Goal: Obtain resource: Obtain resource

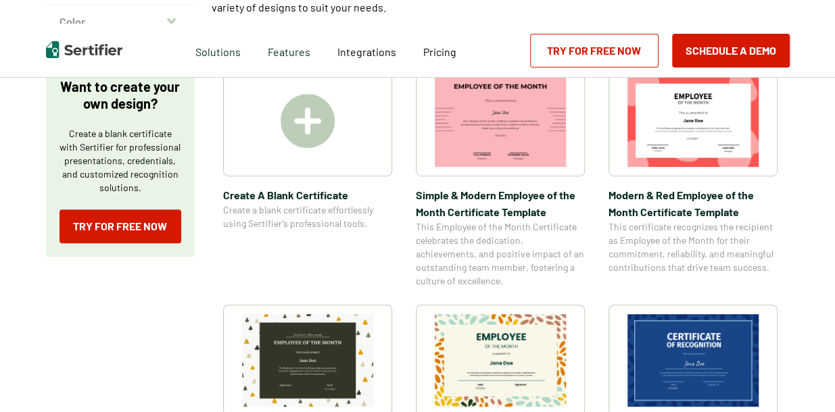
scroll to position [235, 0]
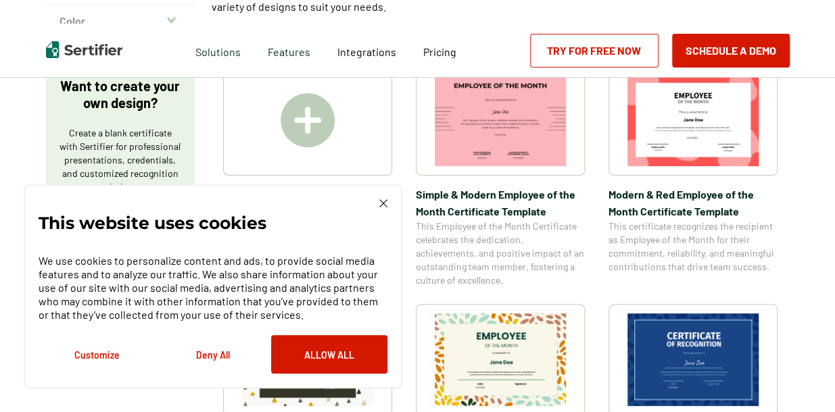
click at [686, 347] on img at bounding box center [692, 360] width 131 height 93
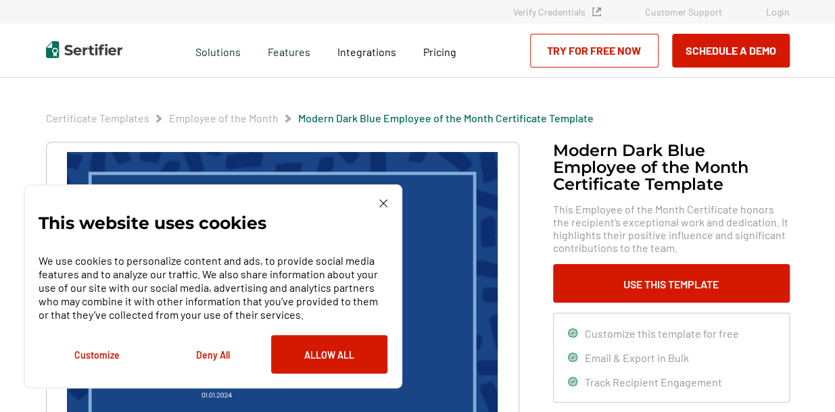
click at [384, 201] on img at bounding box center [383, 203] width 8 height 8
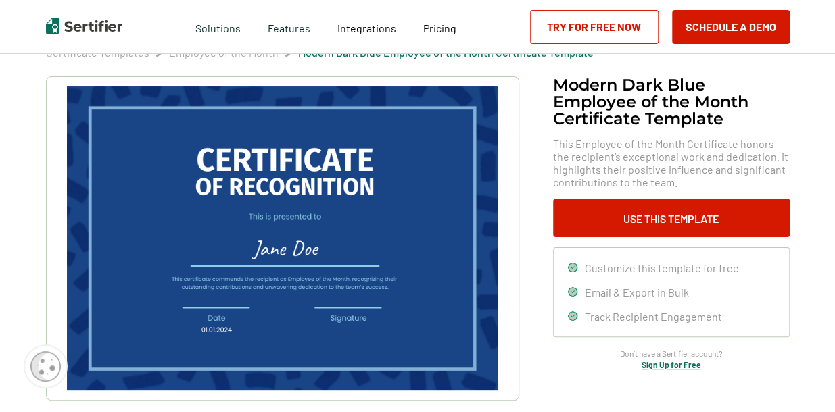
scroll to position [68, 0]
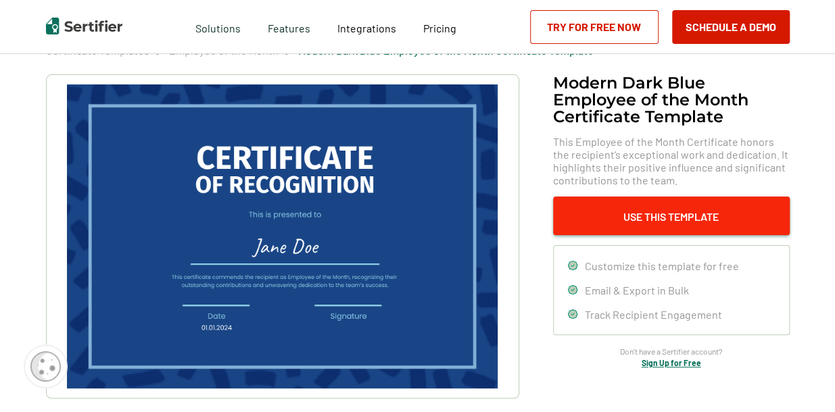
click at [599, 207] on button "Use This Template" at bounding box center [671, 216] width 237 height 39
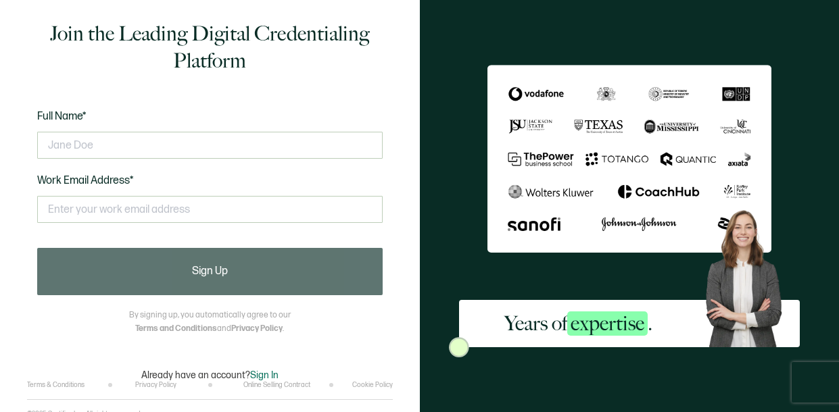
click at [355, 159] on div at bounding box center [209, 145] width 345 height 41
click at [256, 148] on input "text" at bounding box center [209, 145] width 345 height 27
type input "c"
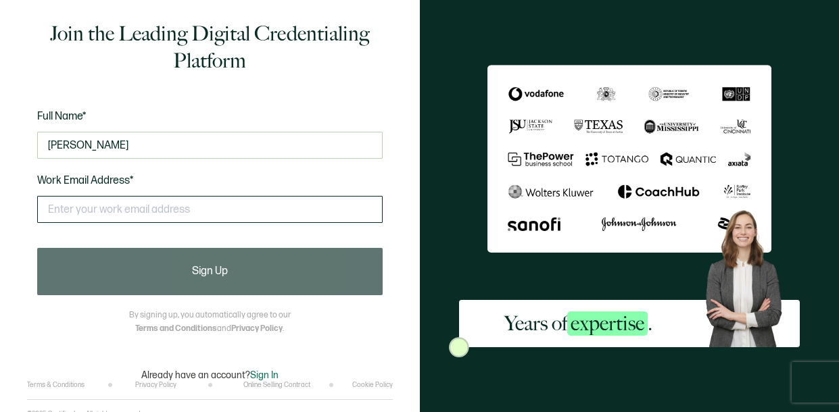
type input "Leroy Smith"
click at [242, 214] on input "text" at bounding box center [209, 209] width 345 height 27
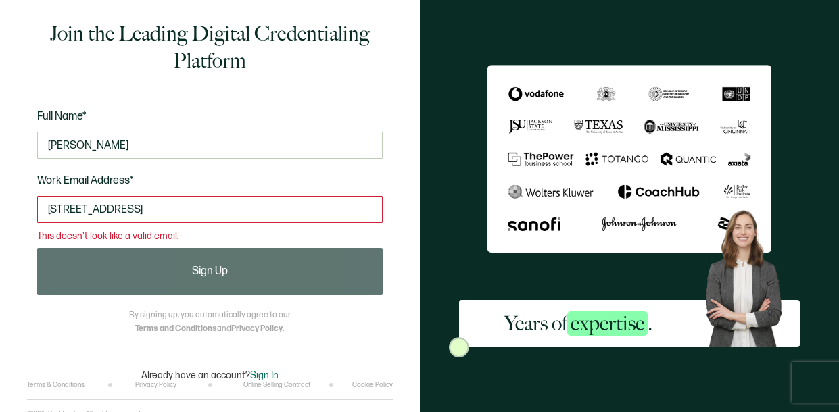
click at [264, 221] on input "6492 old macon Rd 31017 Danville GA" at bounding box center [209, 209] width 345 height 27
type input "6"
